Goal: Check status: Check status

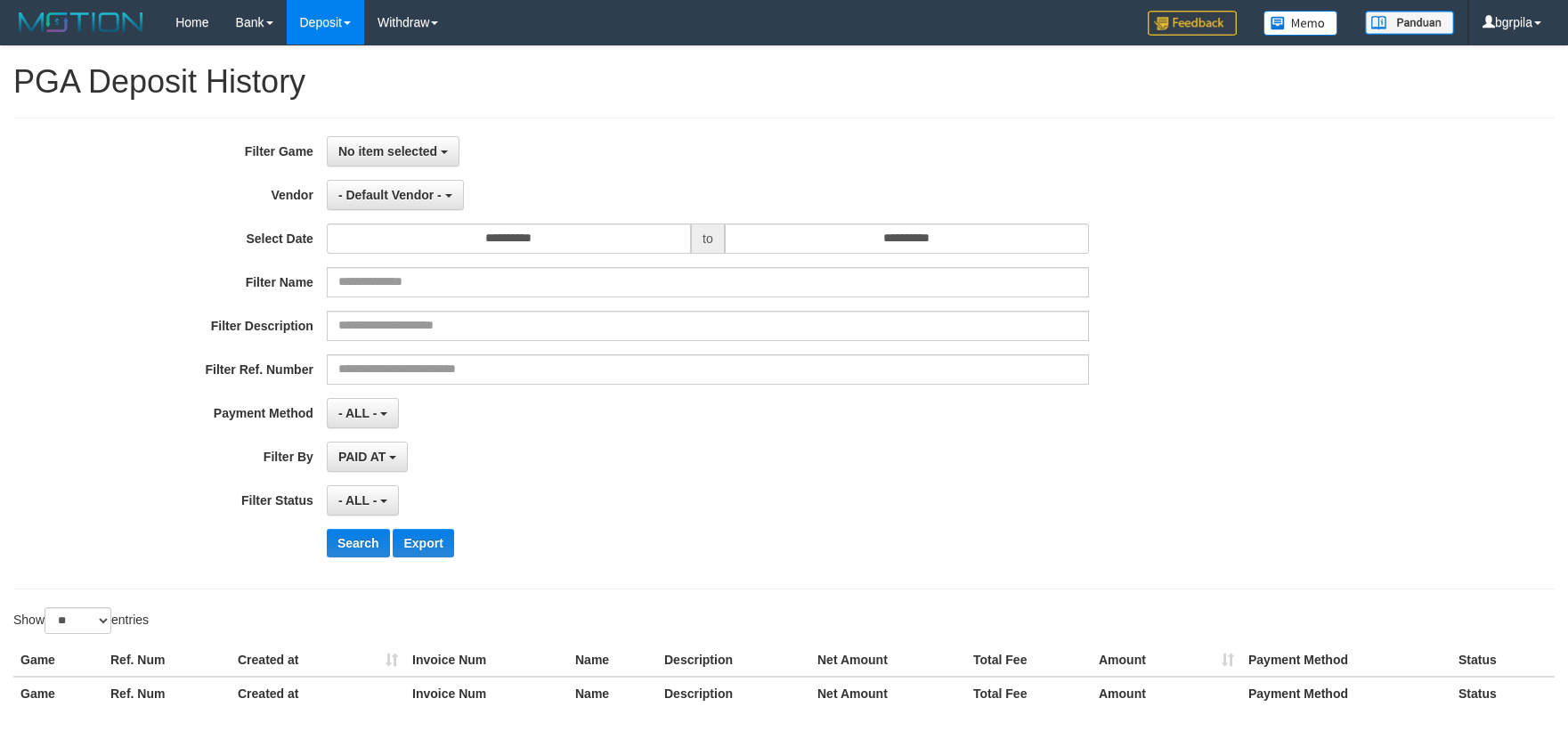
select select
select select "**"
click at [359, 139] on button "No item selected" at bounding box center [392, 151] width 133 height 30
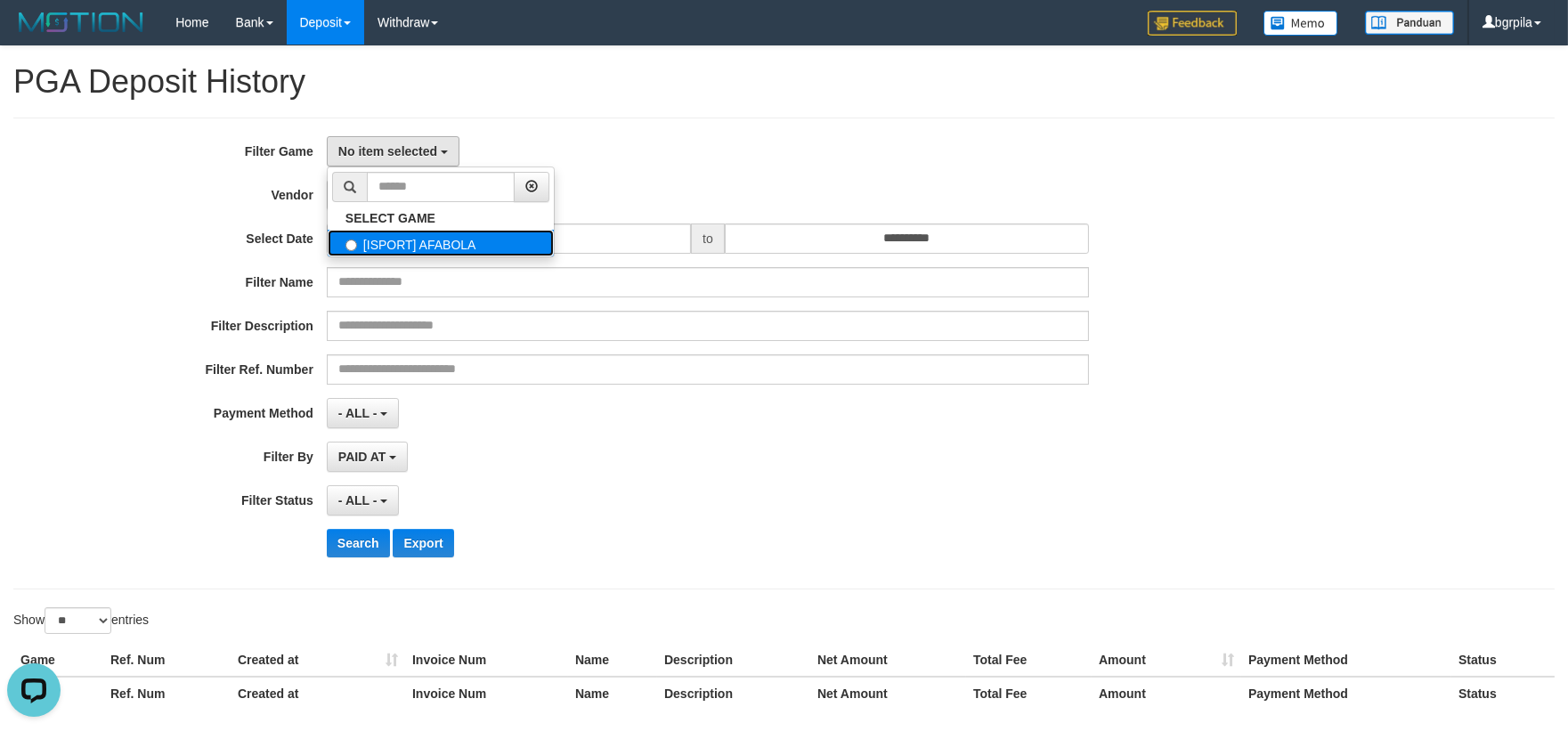
click at [360, 229] on label "[ISPORT] AFABOLA" at bounding box center [440, 243] width 226 height 27
select select "****"
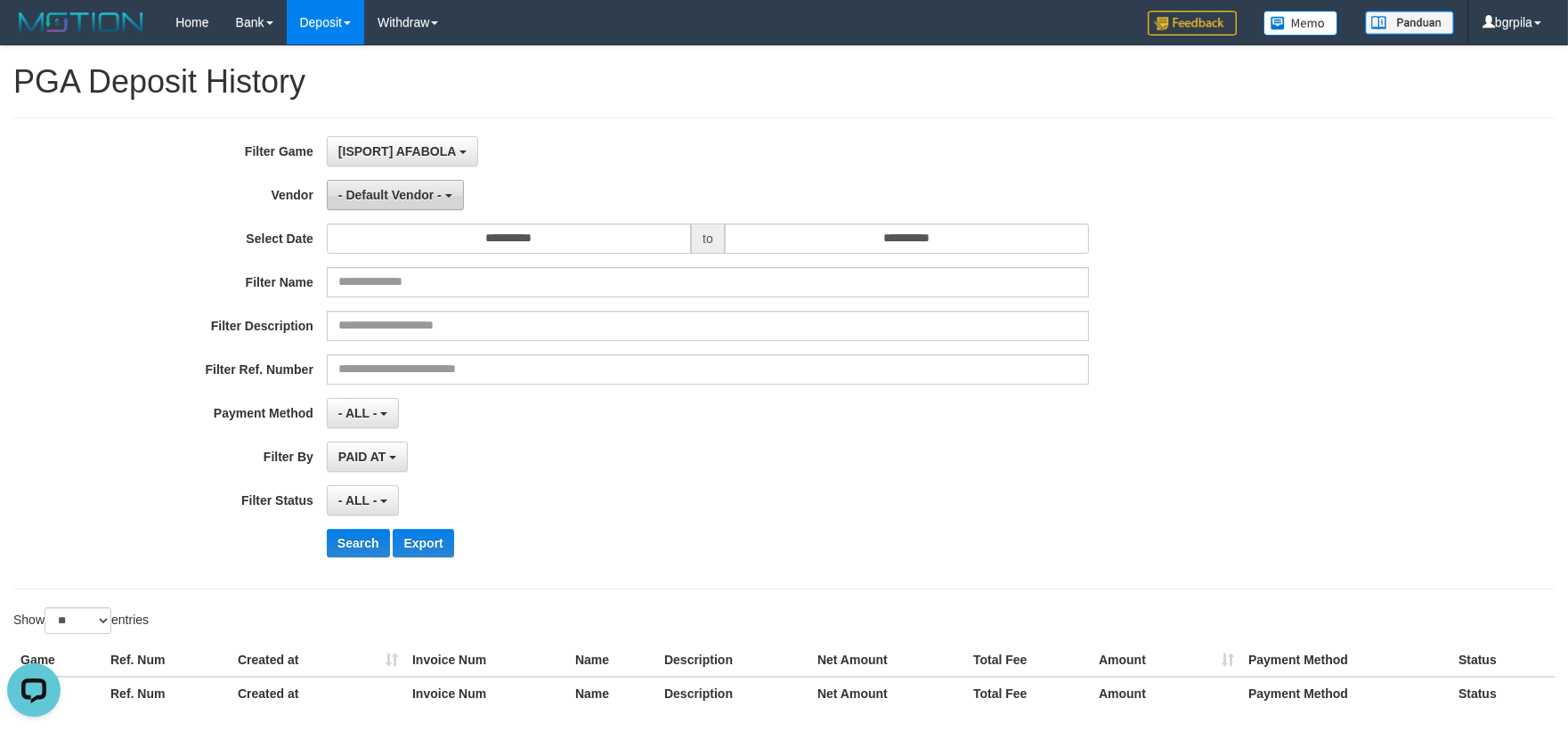
click at [389, 193] on span "- Default Vendor -" at bounding box center [389, 195] width 104 height 15
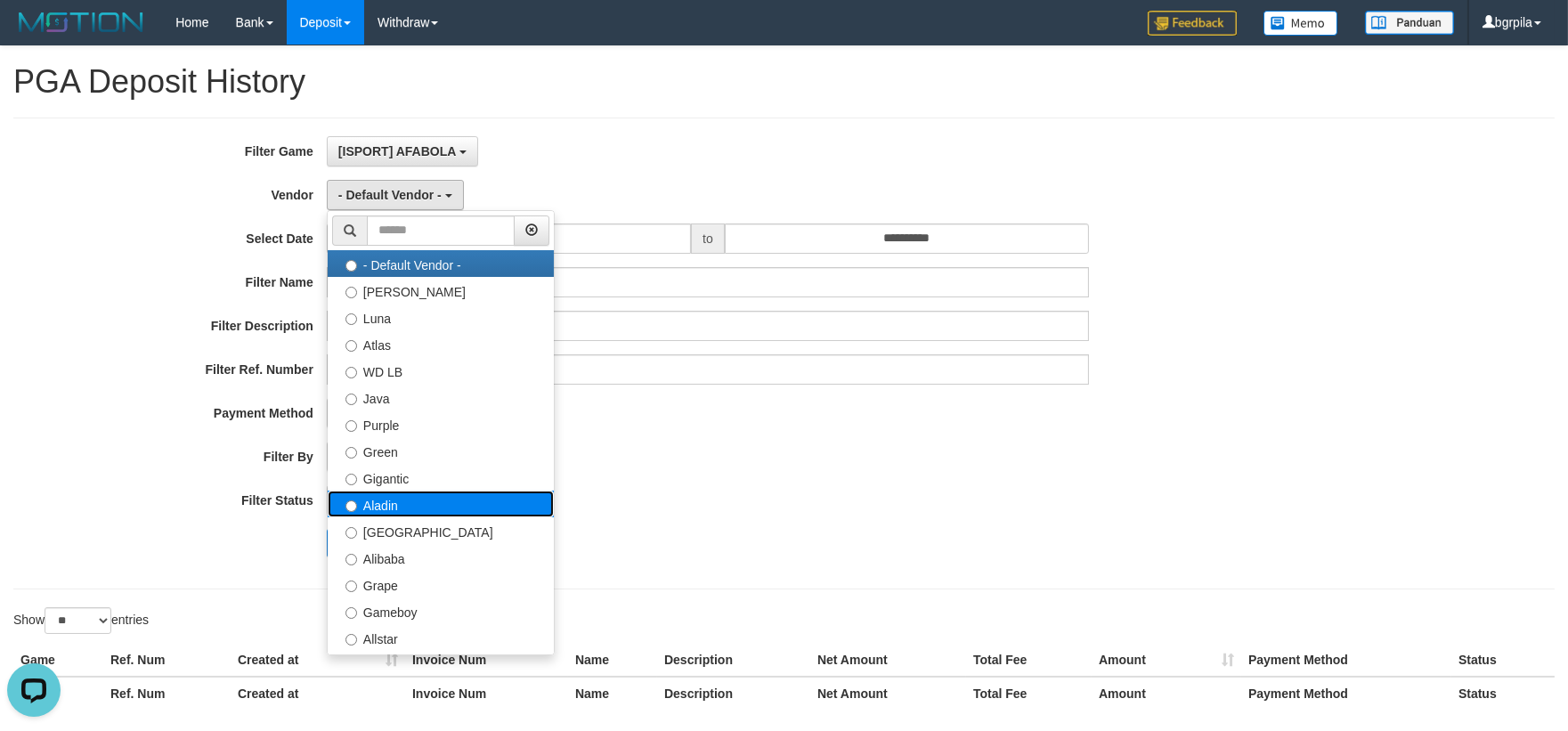
click at [410, 501] on label "Aladin" at bounding box center [440, 504] width 226 height 27
select select "**********"
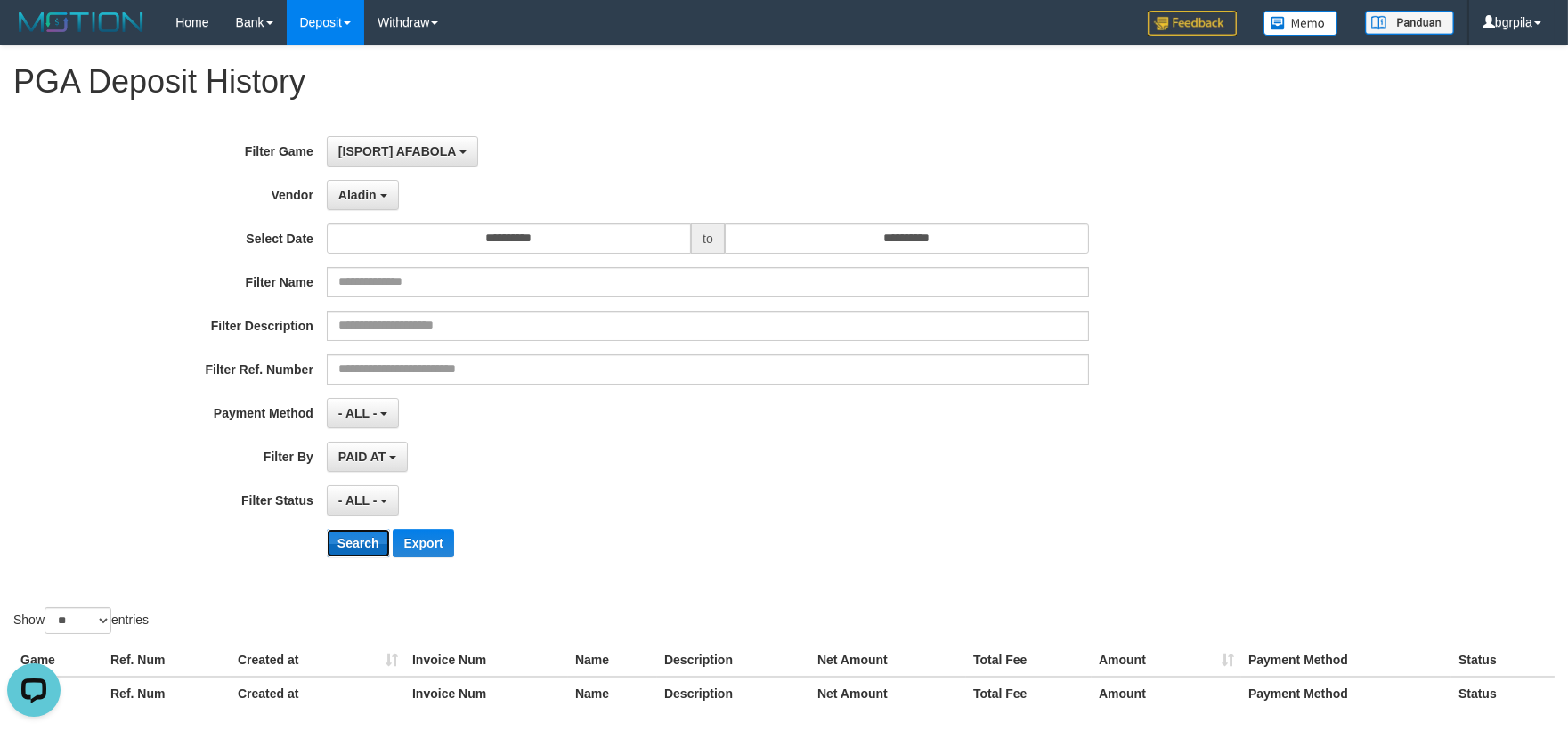
click at [369, 534] on button "Search" at bounding box center [357, 542] width 63 height 28
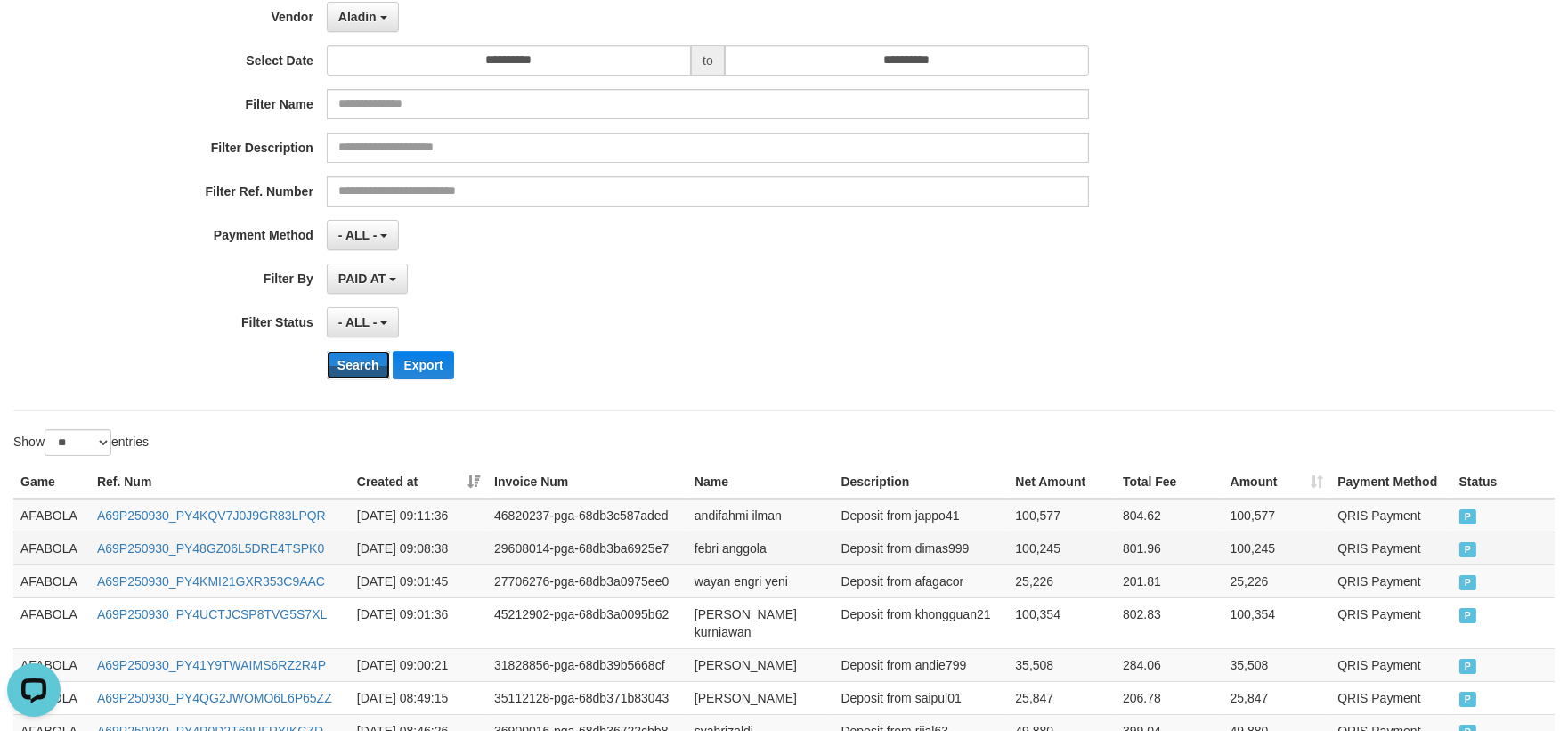
scroll to position [198, 0]
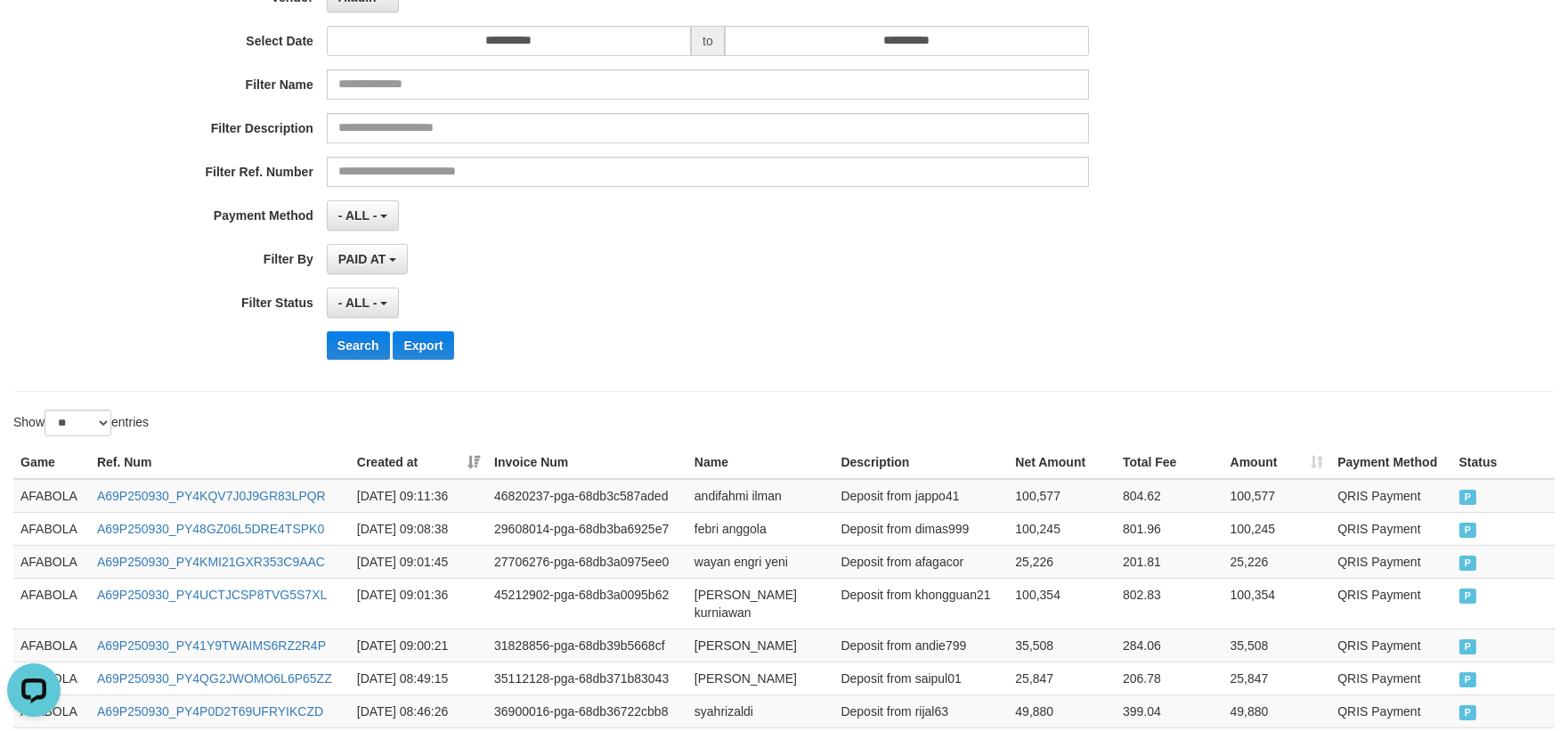
click at [474, 456] on th "Created at" at bounding box center [418, 463] width 138 height 33
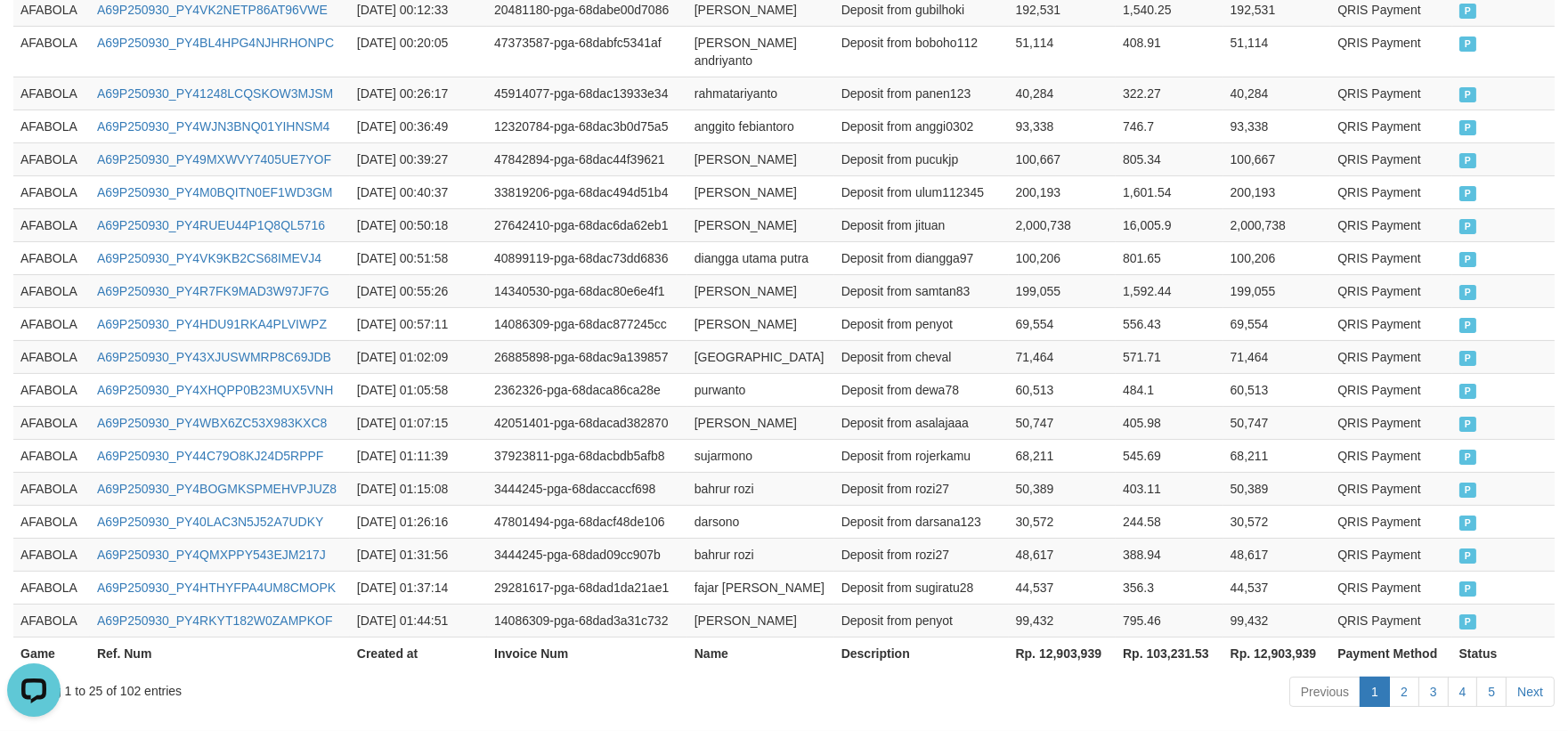
scroll to position [1036, 0]
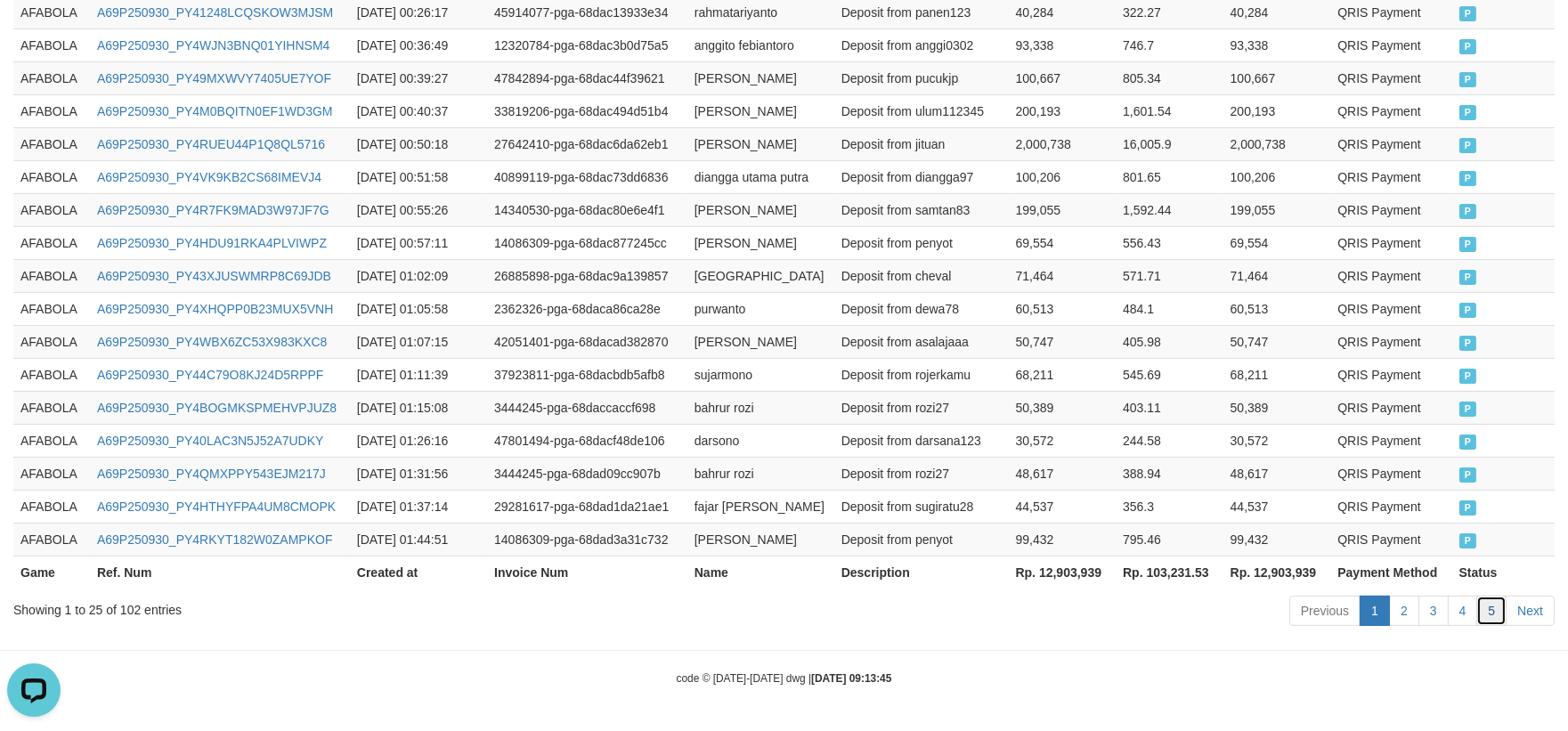
click at [1493, 608] on link "5" at bounding box center [1491, 610] width 30 height 30
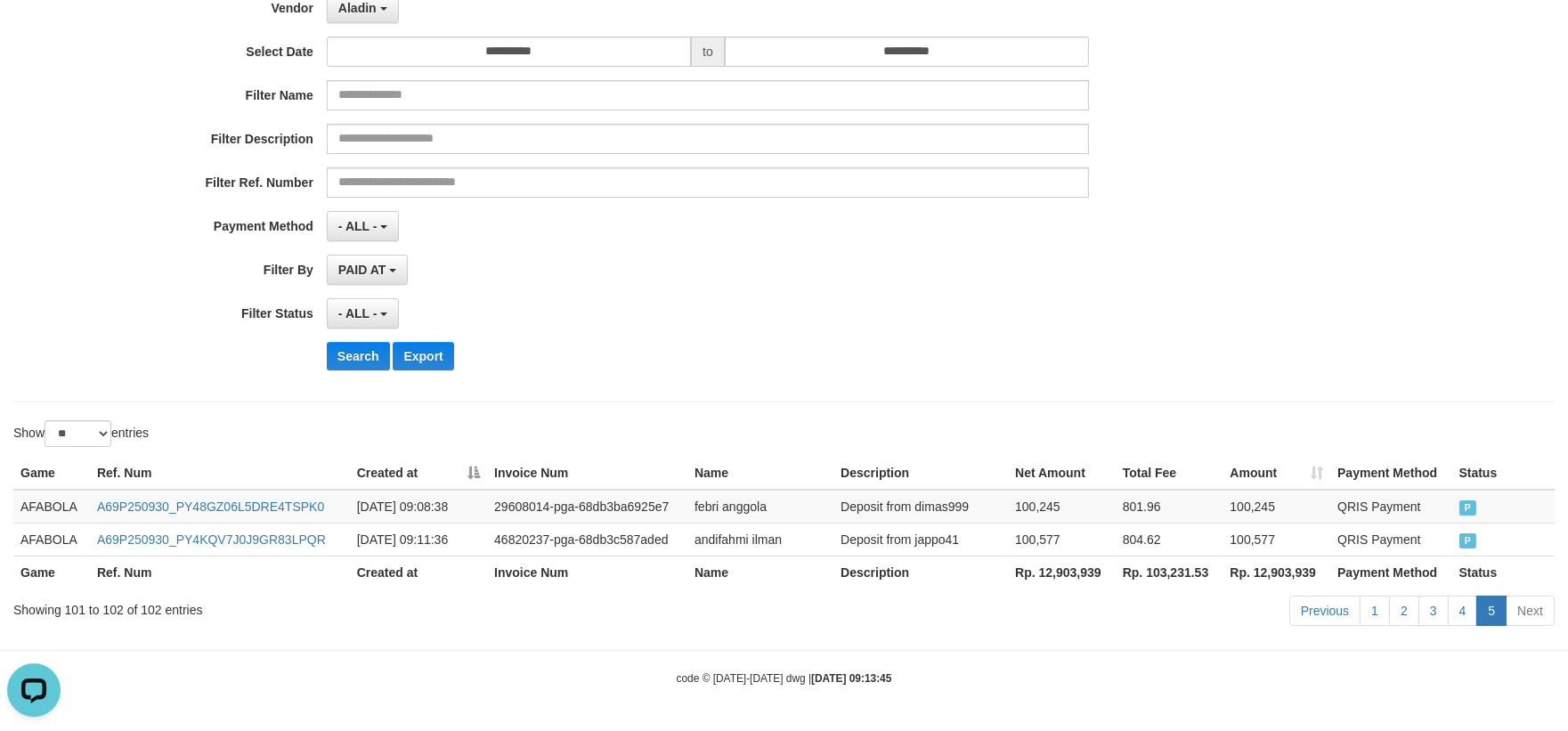
scroll to position [189, 0]
drag, startPoint x: 1462, startPoint y: 607, endPoint x: 1448, endPoint y: 592, distance: 20.5
click at [1462, 607] on link "4" at bounding box center [1462, 610] width 30 height 30
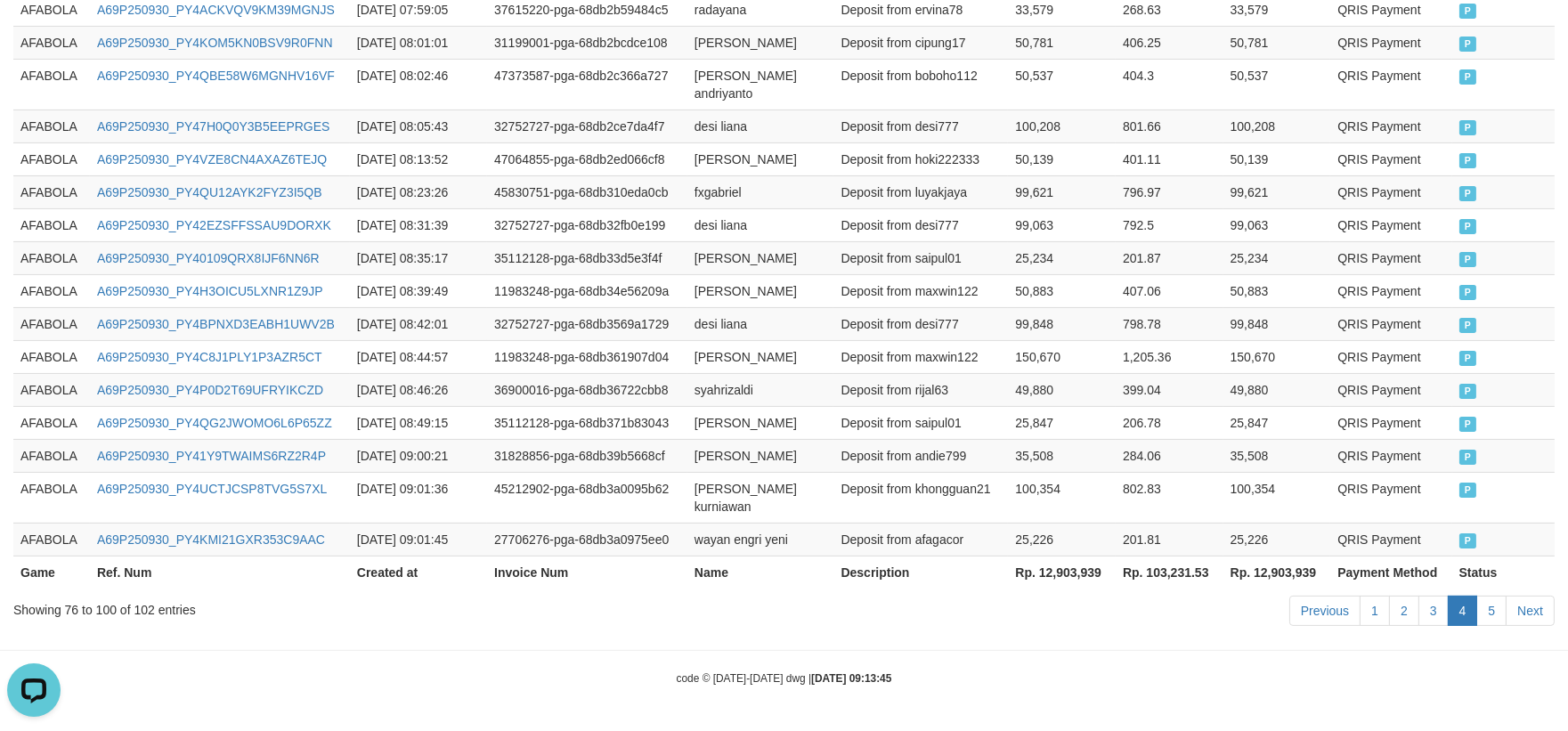
click at [1208, 472] on td "284.06" at bounding box center [1169, 455] width 108 height 33
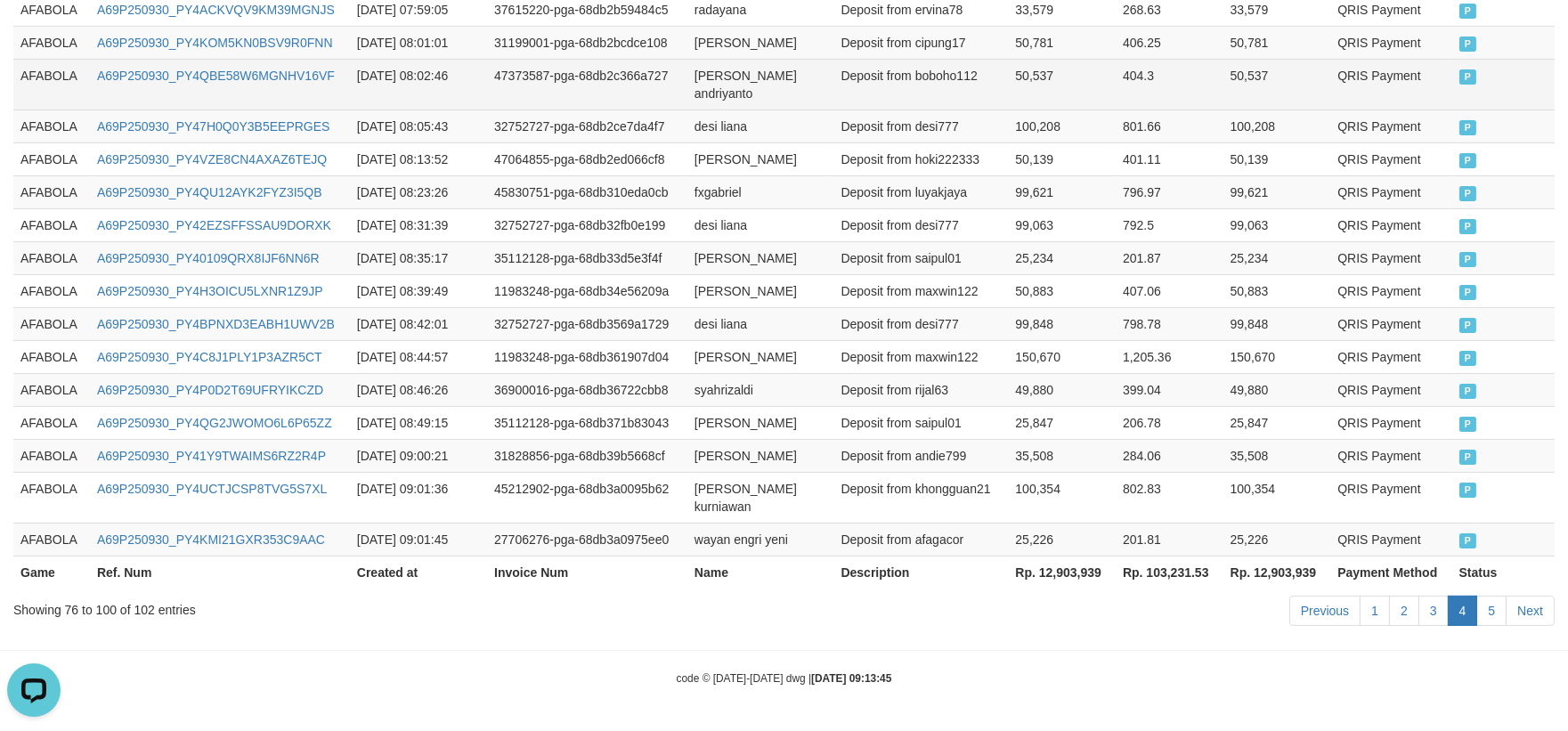
scroll to position [593, 0]
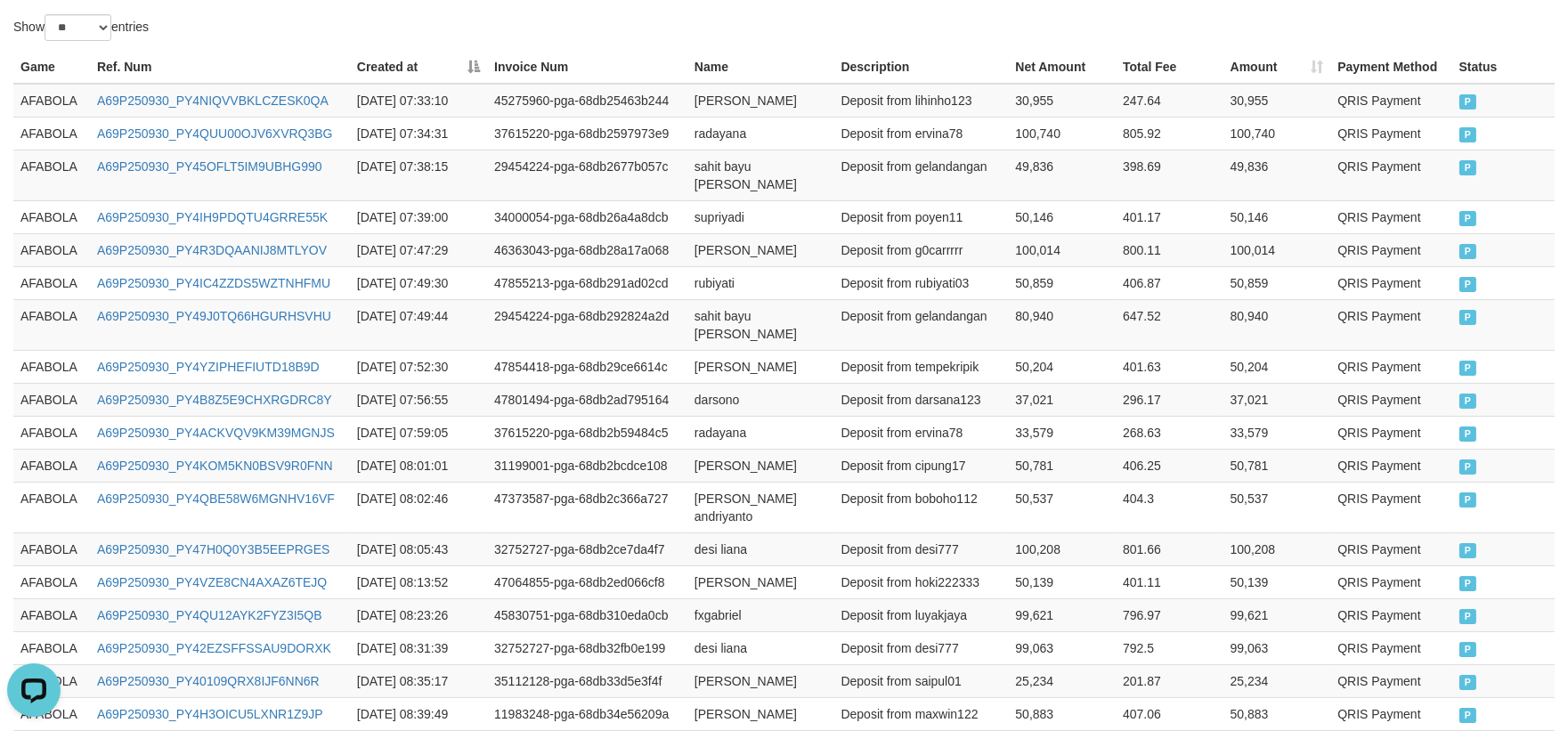
click at [10, 406] on div "Game Ref. Num Created at Invoice Num Name Description Net Amount Total Fee Amou…" at bounding box center [784, 531] width 1568 height 971
click at [59, 401] on td "AFABOLA" at bounding box center [51, 399] width 77 height 33
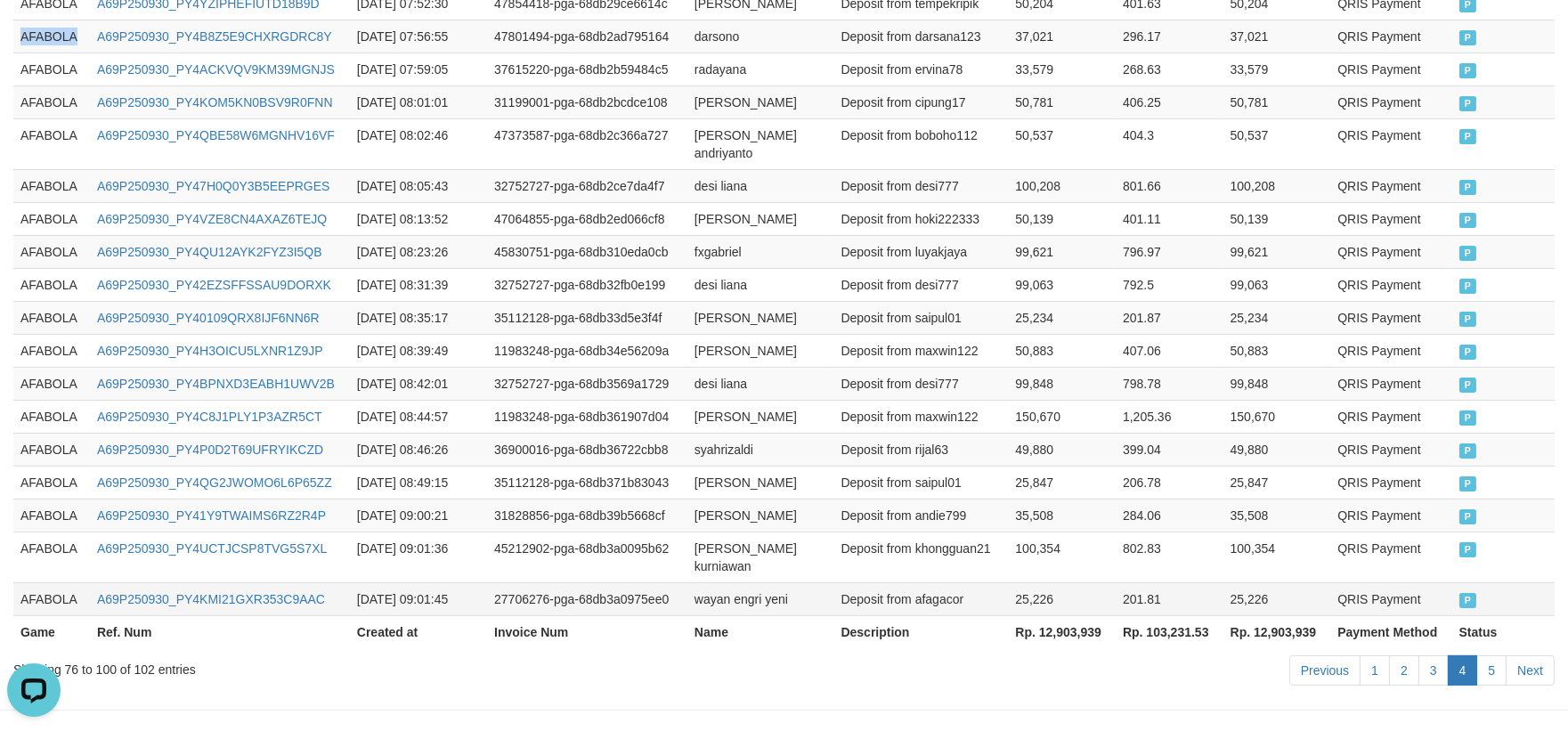
scroll to position [1019, 0]
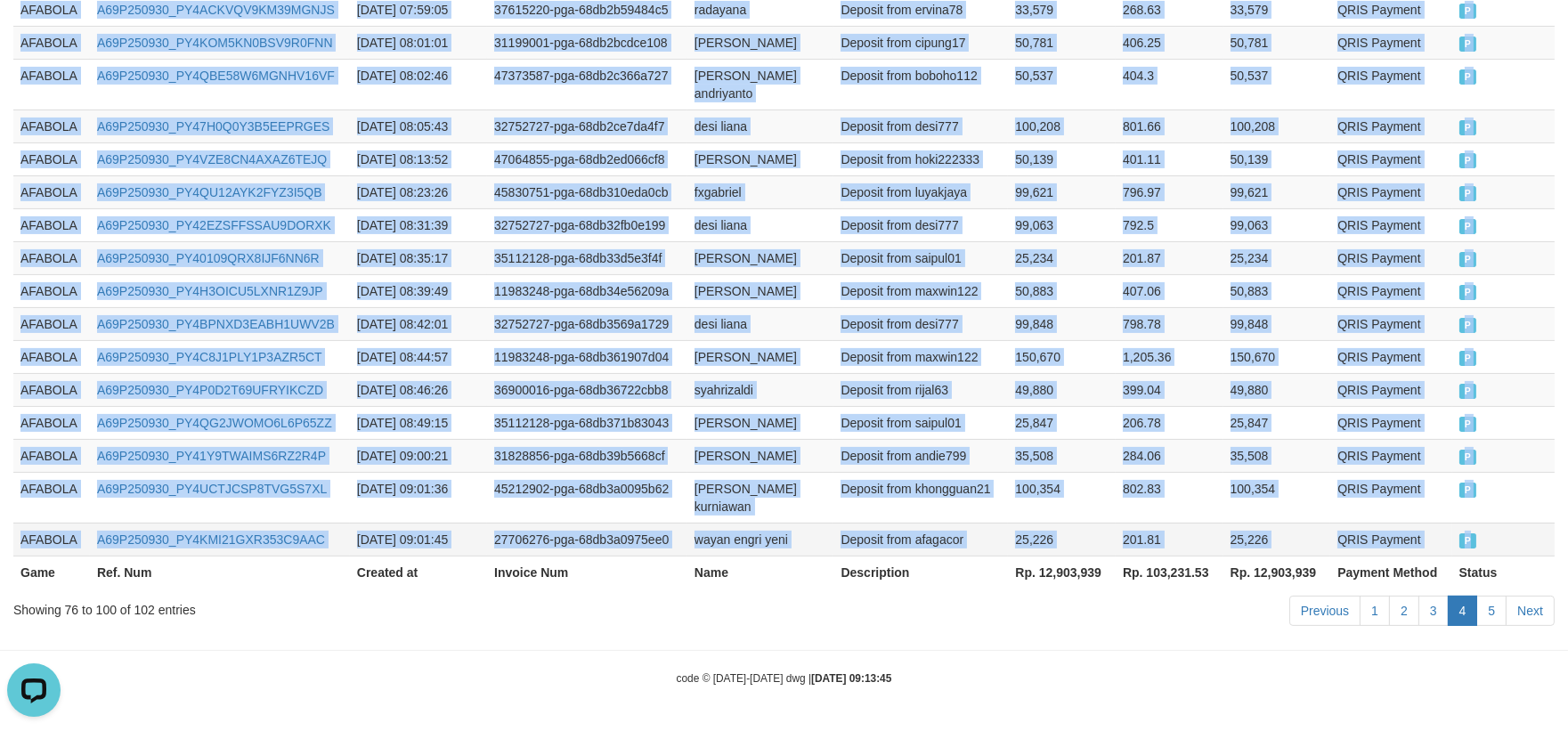
click at [1498, 544] on td "P" at bounding box center [1503, 539] width 103 height 33
copy tbody "AFABOLA A69P250930_PY4B8Z5E9CHXRGDRC8Y [DATE] 07:56:55 47801494-pga-68db2ad7951…"
click at [1491, 612] on link "5" at bounding box center [1491, 610] width 30 height 30
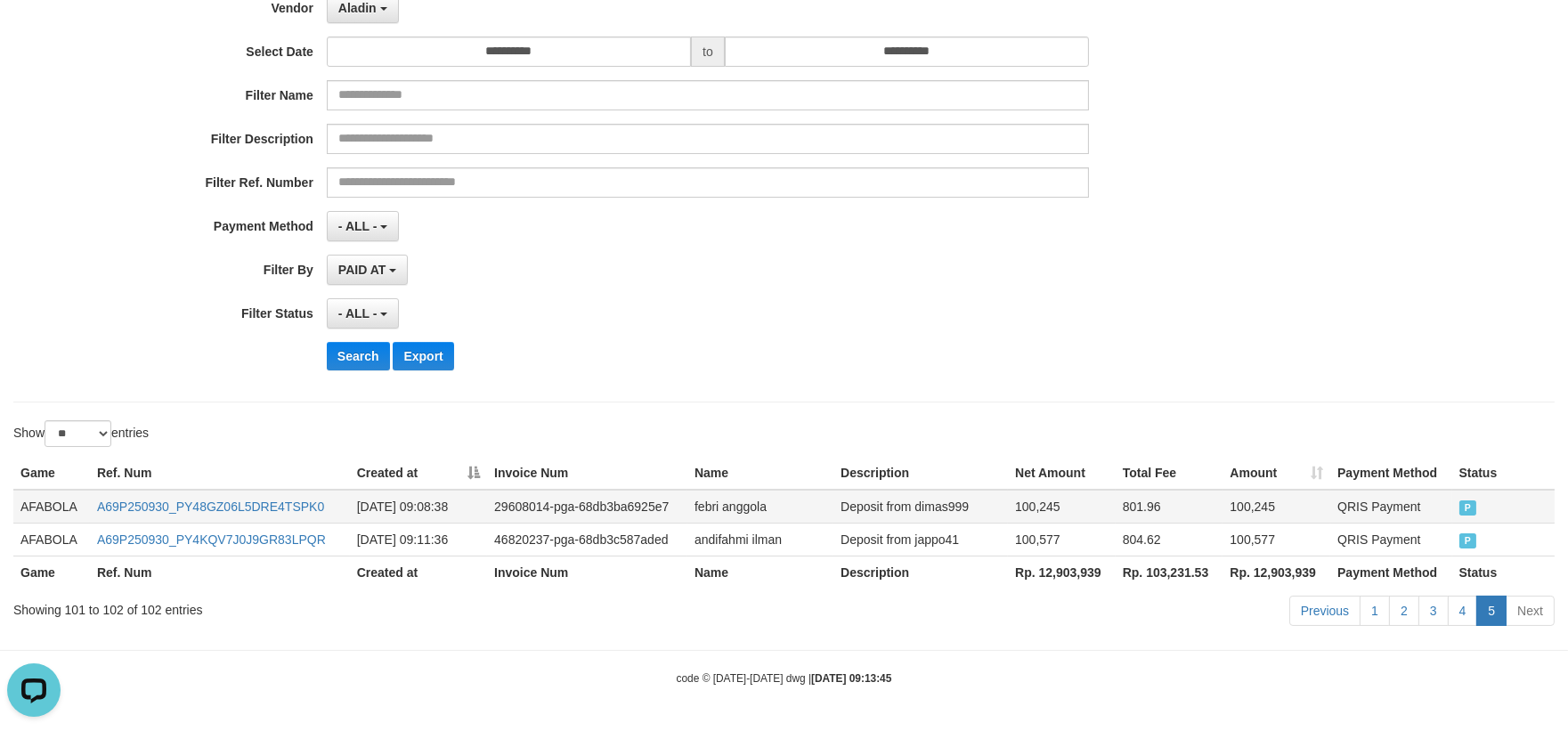
click at [54, 494] on td "AFABOLA" at bounding box center [51, 506] width 77 height 34
drag, startPoint x: 54, startPoint y: 494, endPoint x: 546, endPoint y: 528, distance: 493.2
click at [57, 494] on td "AFABOLA" at bounding box center [51, 506] width 77 height 34
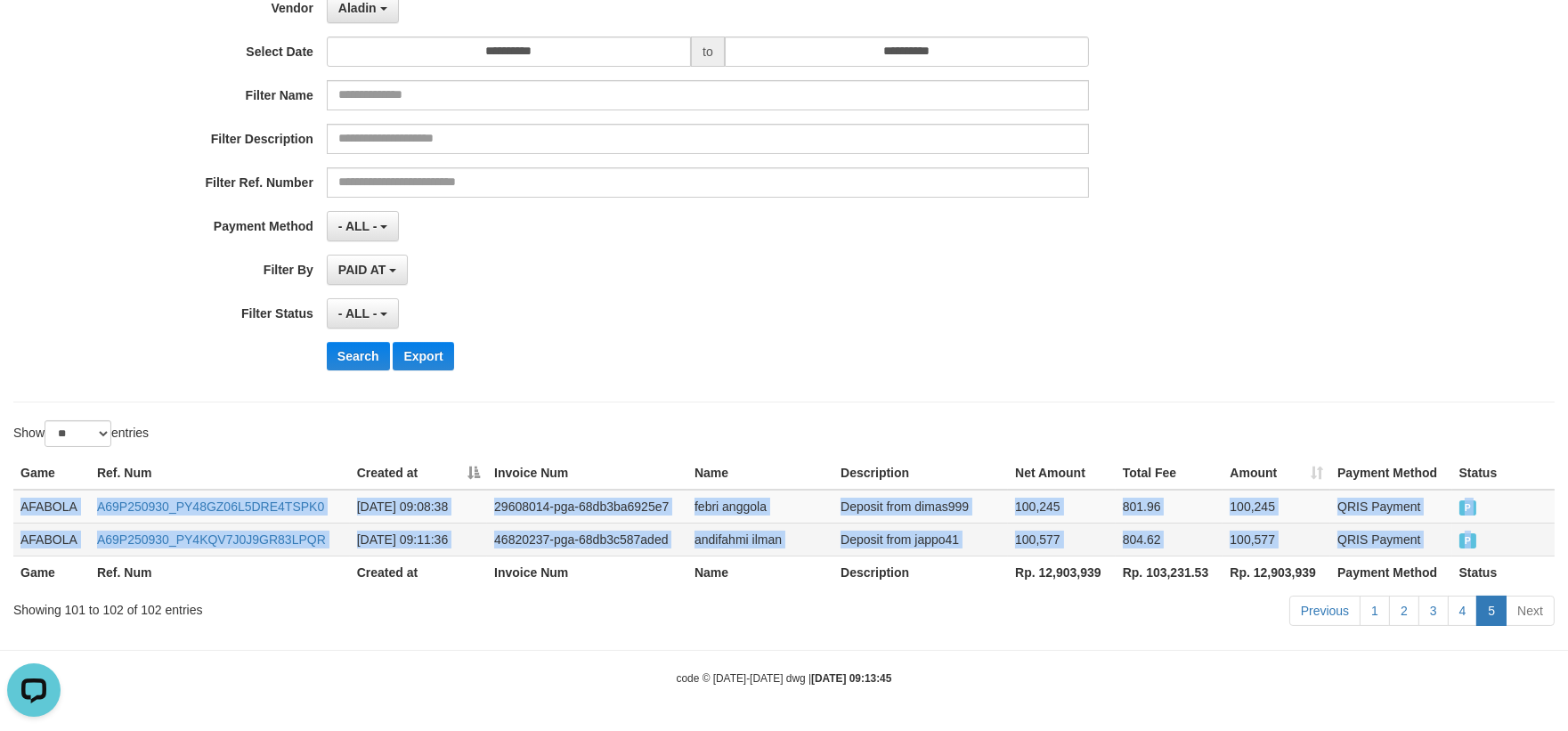
click at [1493, 544] on td "P" at bounding box center [1503, 539] width 104 height 33
copy tbody "AFABOLA A69P250930_PY48GZ06L5DRE4TSPK0 [DATE] 09:08:38 29608014-pga-68db3ba6925…"
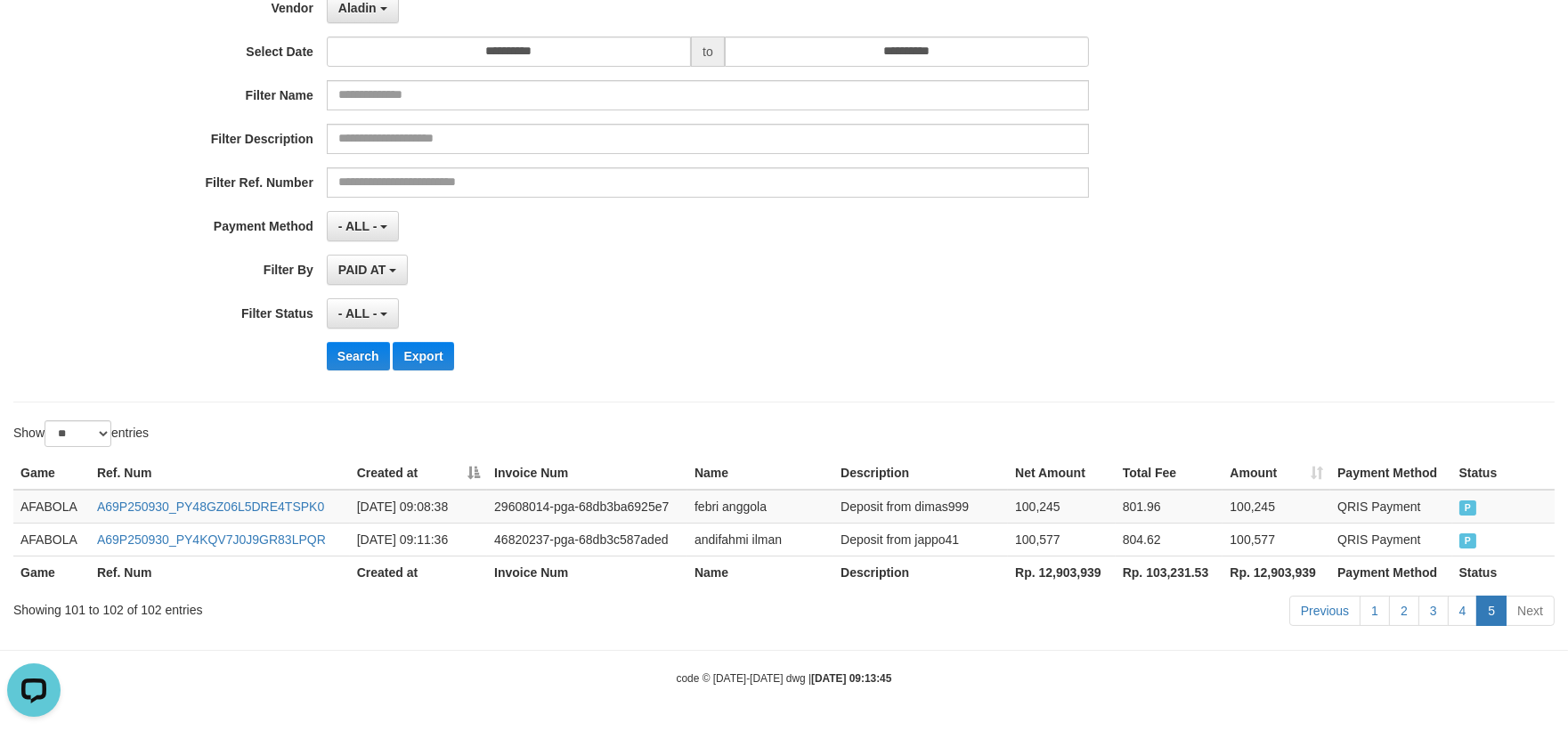
click at [1471, 308] on div "**********" at bounding box center [784, 167] width 1568 height 435
